Goal: Task Accomplishment & Management: Manage account settings

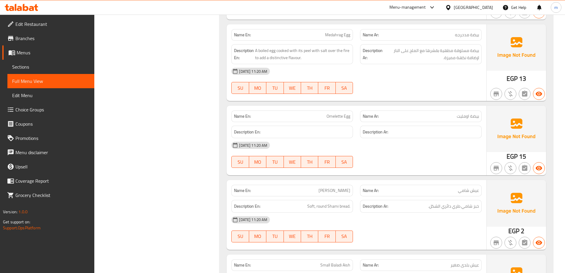
scroll to position [979, 0]
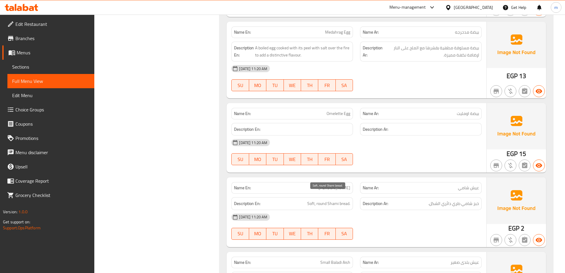
click at [321, 200] on span "Soft, round Shami bread." at bounding box center [328, 203] width 43 height 7
click at [417, 152] on div "15-08-2025 11:20 AM SU MO TU WE TH FR SA" at bounding box center [356, 151] width 257 height 33
drag, startPoint x: 450, startPoint y: 196, endPoint x: 431, endPoint y: 195, distance: 19.9
click at [431, 200] on span "خبز شامي طري دائري الشكل." at bounding box center [453, 203] width 51 height 7
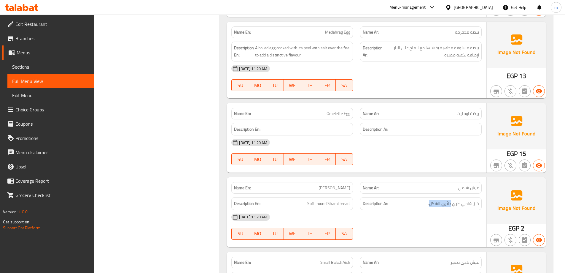
copy span "دائري الشكل"
click at [326, 200] on span "Soft, round Shami bread." at bounding box center [328, 203] width 43 height 7
click at [400, 210] on div "[DATE] 11:20 AM" at bounding box center [356, 217] width 257 height 14
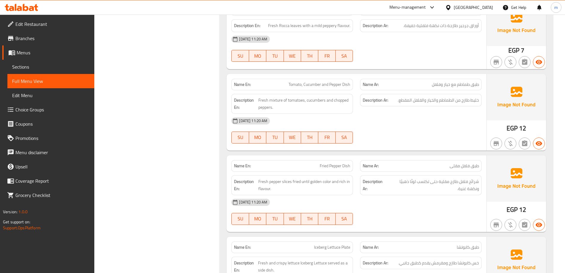
scroll to position [1849, 0]
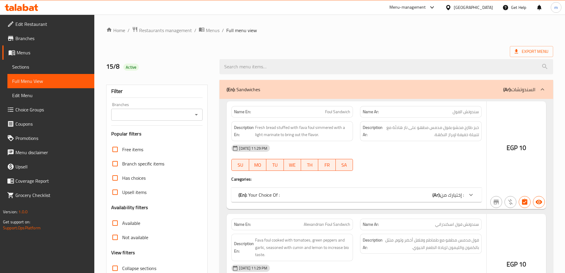
scroll to position [43, 0]
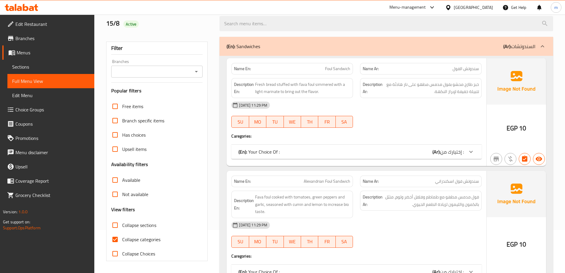
click at [34, 67] on span "Sections" at bounding box center [50, 66] width 77 height 7
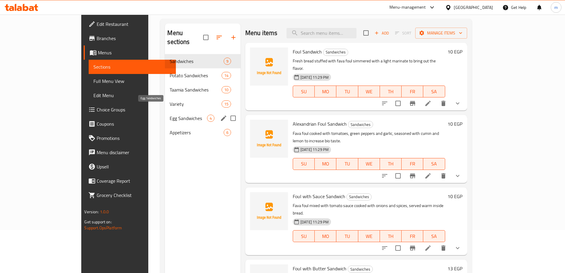
click at [170, 114] on span "Egg Sandwiches" at bounding box center [188, 117] width 37 height 7
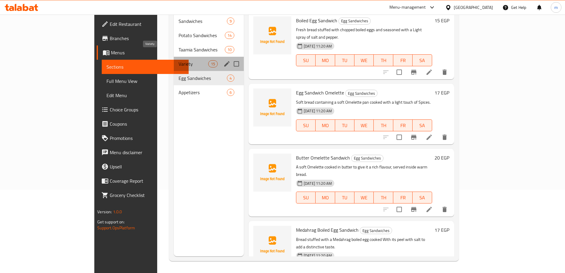
click at [179, 60] on span "Variety" at bounding box center [194, 63] width 30 height 7
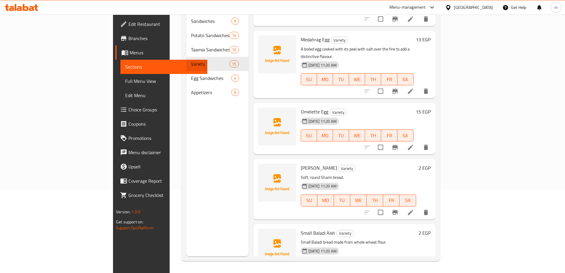
scroll to position [705, 0]
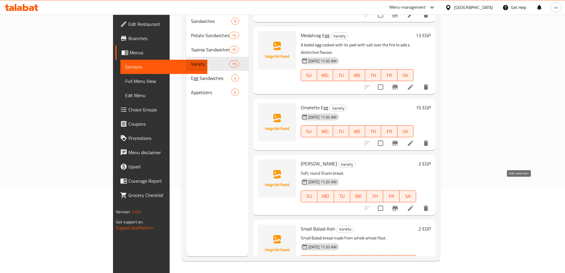
click at [414, 204] on icon at bounding box center [410, 207] width 7 height 7
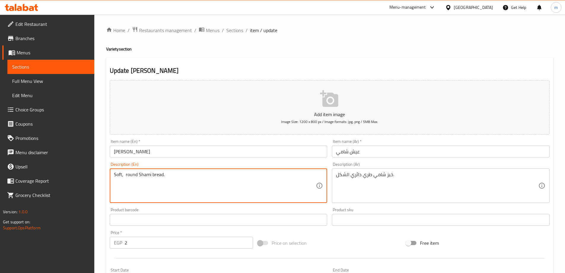
paste textarea "shape"
drag, startPoint x: 148, startPoint y: 176, endPoint x: 123, endPoint y: 176, distance: 24.6
click at [123, 176] on textarea "Soft, shape round Shami bread." at bounding box center [215, 185] width 202 height 28
click at [140, 176] on textarea "Soft, shape round Shami bread." at bounding box center [215, 185] width 202 height 28
click at [141, 175] on textarea "Soft, shape round Shami bread." at bounding box center [215, 185] width 202 height 28
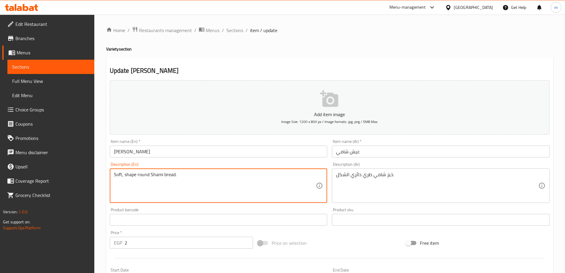
click at [141, 175] on textarea "Soft, shape round Shami bread." at bounding box center [215, 185] width 202 height 28
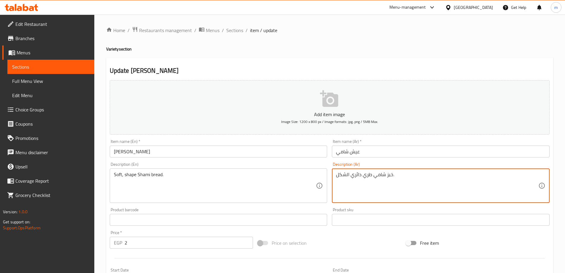
click at [358, 176] on textarea "خبز شامي طري دائري الشكل." at bounding box center [437, 185] width 202 height 28
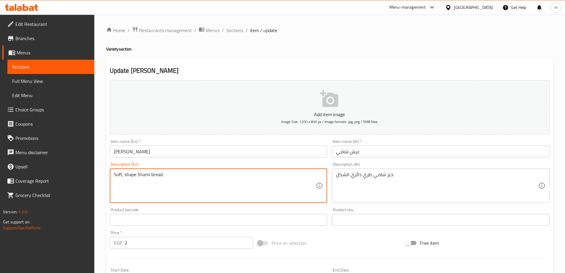
paste textarea "circular"
drag, startPoint x: 124, startPoint y: 176, endPoint x: 151, endPoint y: 178, distance: 27.4
click at [151, 178] on textarea "Soft,circular shape Shami bread." at bounding box center [215, 185] width 202 height 28
click at [251, 181] on textarea "Soft,circular shape Shami bread." at bounding box center [215, 185] width 202 height 28
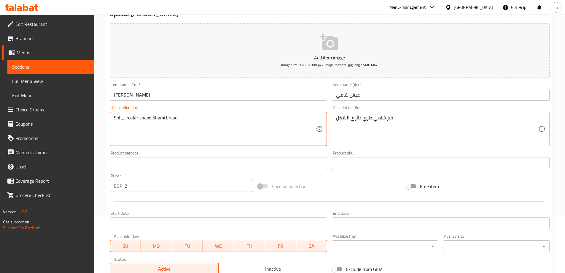
scroll to position [59, 0]
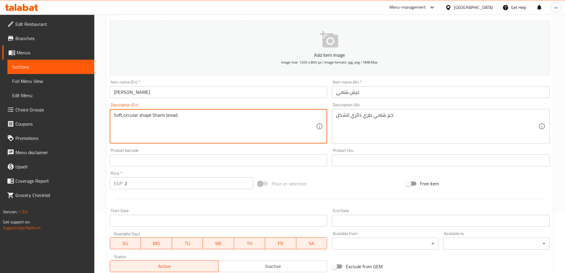
click at [123, 116] on textarea "Soft,circular shape Shami bread." at bounding box center [215, 126] width 202 height 28
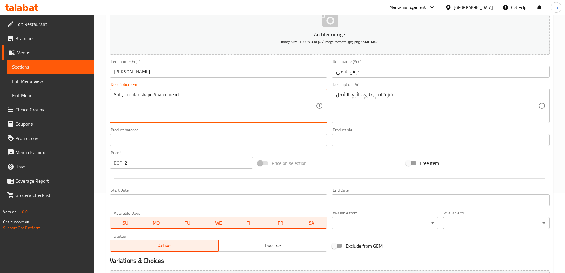
scroll to position [146, 0]
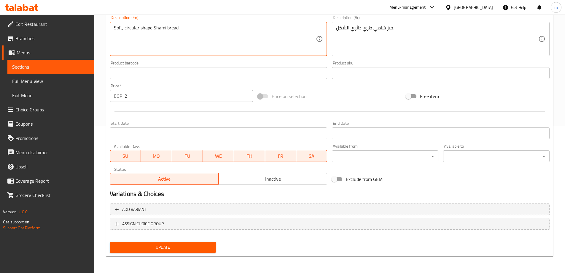
type textarea "Soft, circular shape Shami bread."
click at [157, 250] on span "Update" at bounding box center [162, 246] width 97 height 7
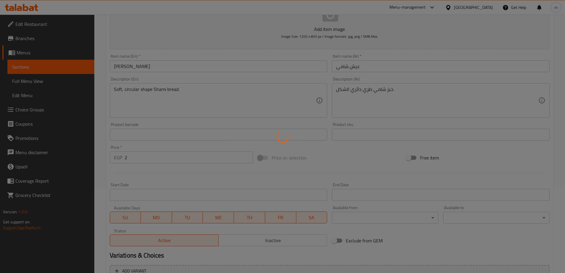
scroll to position [0, 0]
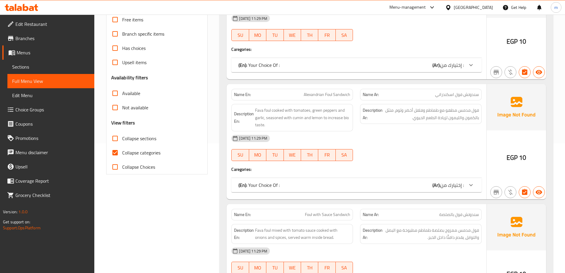
scroll to position [148, 0]
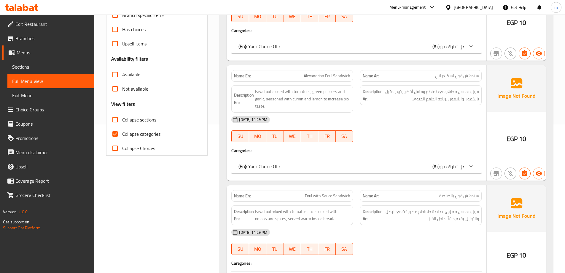
click at [146, 137] on span "Collapse categories" at bounding box center [141, 133] width 38 height 7
click at [122, 137] on input "Collapse categories" at bounding box center [115, 134] width 14 height 14
checkbox input "false"
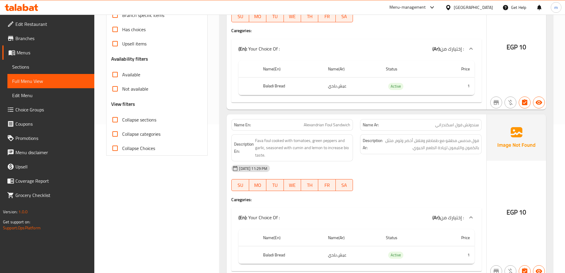
click at [140, 122] on span "Collapse sections" at bounding box center [139, 119] width 34 height 7
click at [122, 122] on input "Collapse sections" at bounding box center [115, 119] width 14 height 14
checkbox input "true"
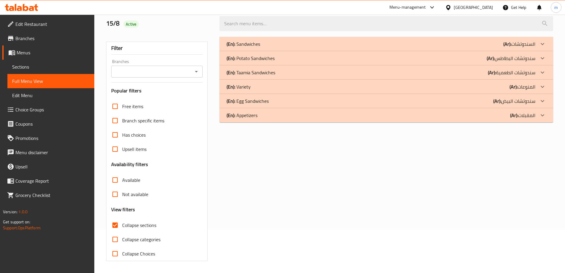
scroll to position [43, 0]
click at [494, 47] on div "(En): Appetizers (Ar): المقبلات" at bounding box center [381, 43] width 309 height 7
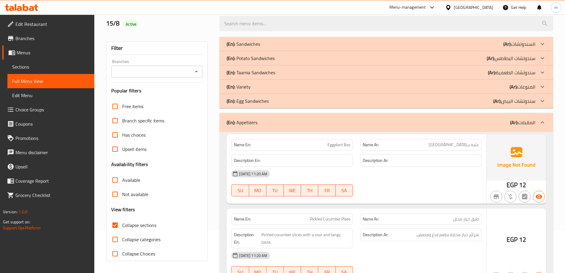
click at [503, 48] on b "(Ar):" at bounding box center [507, 43] width 8 height 9
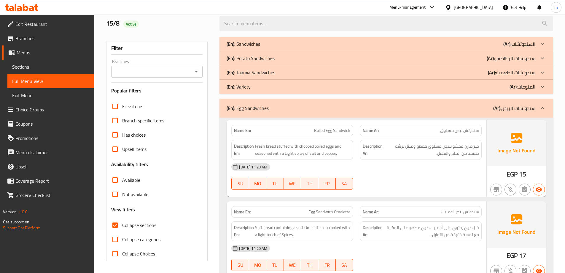
click at [505, 51] on div "(En): Variety (Ar): [DEMOGRAPHIC_DATA]" at bounding box center [386, 44] width 334 height 14
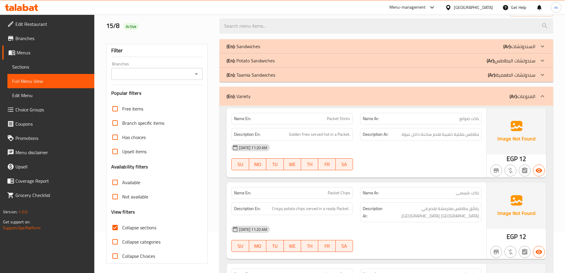
scroll to position [40, 0]
